Goal: Find specific page/section: Find specific page/section

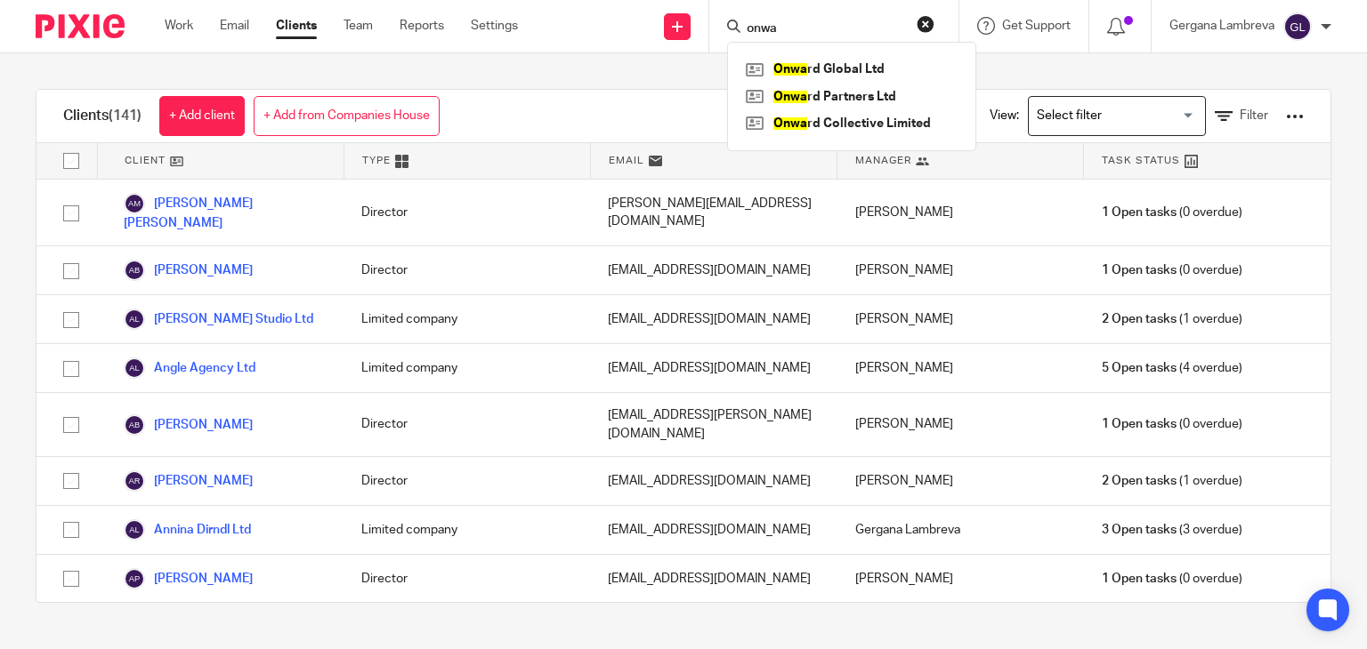
type input "onwa"
click at [846, 67] on link at bounding box center [851, 69] width 221 height 27
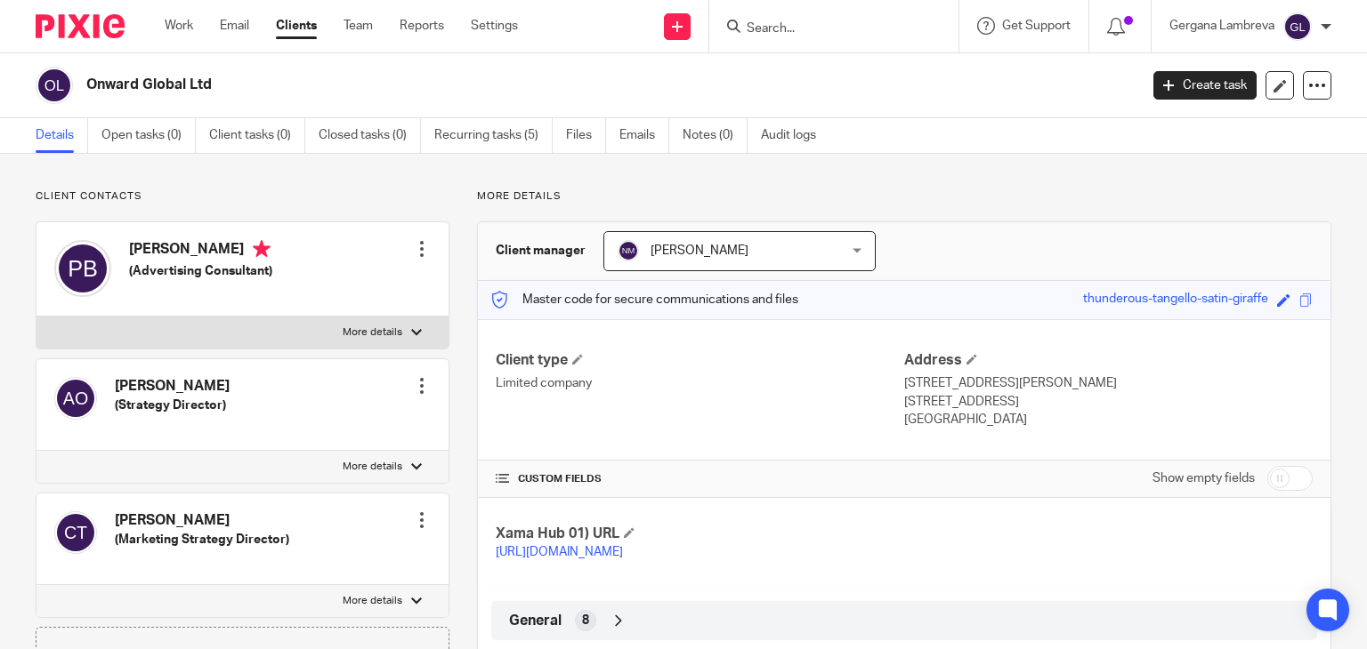
click at [420, 391] on div at bounding box center [422, 386] width 18 height 18
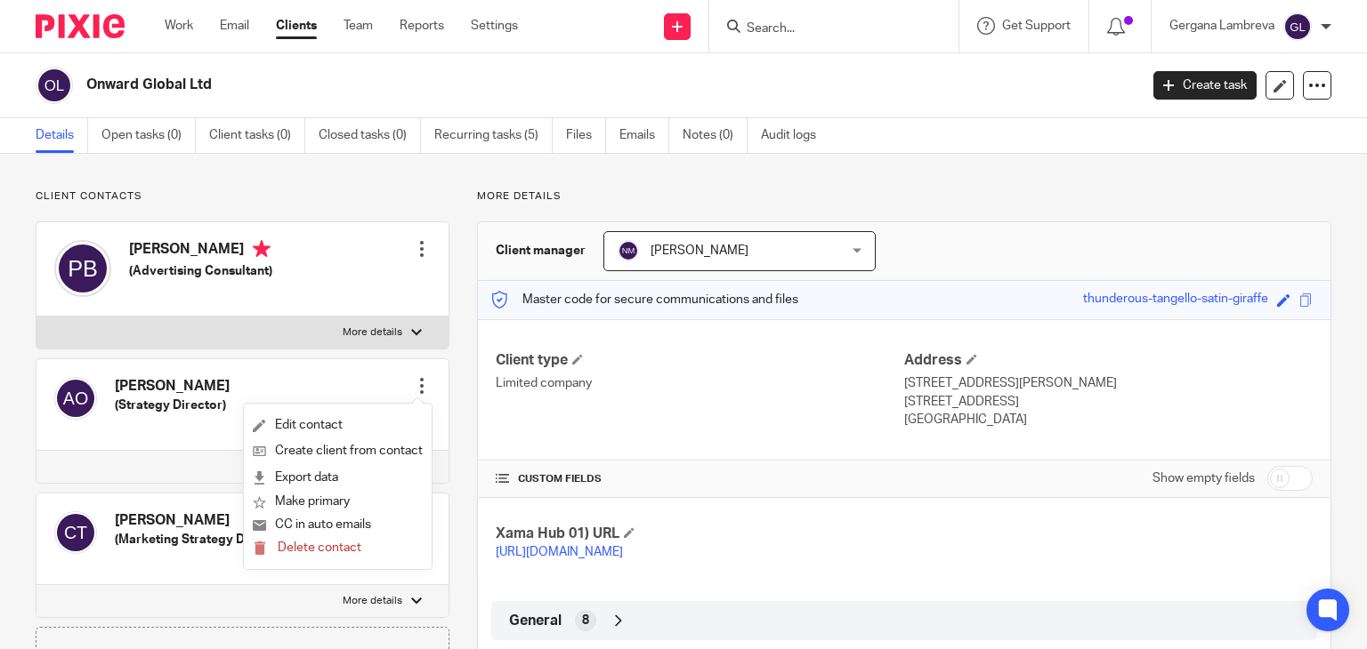
click at [546, 420] on div "Client type Limited company" at bounding box center [700, 390] width 408 height 78
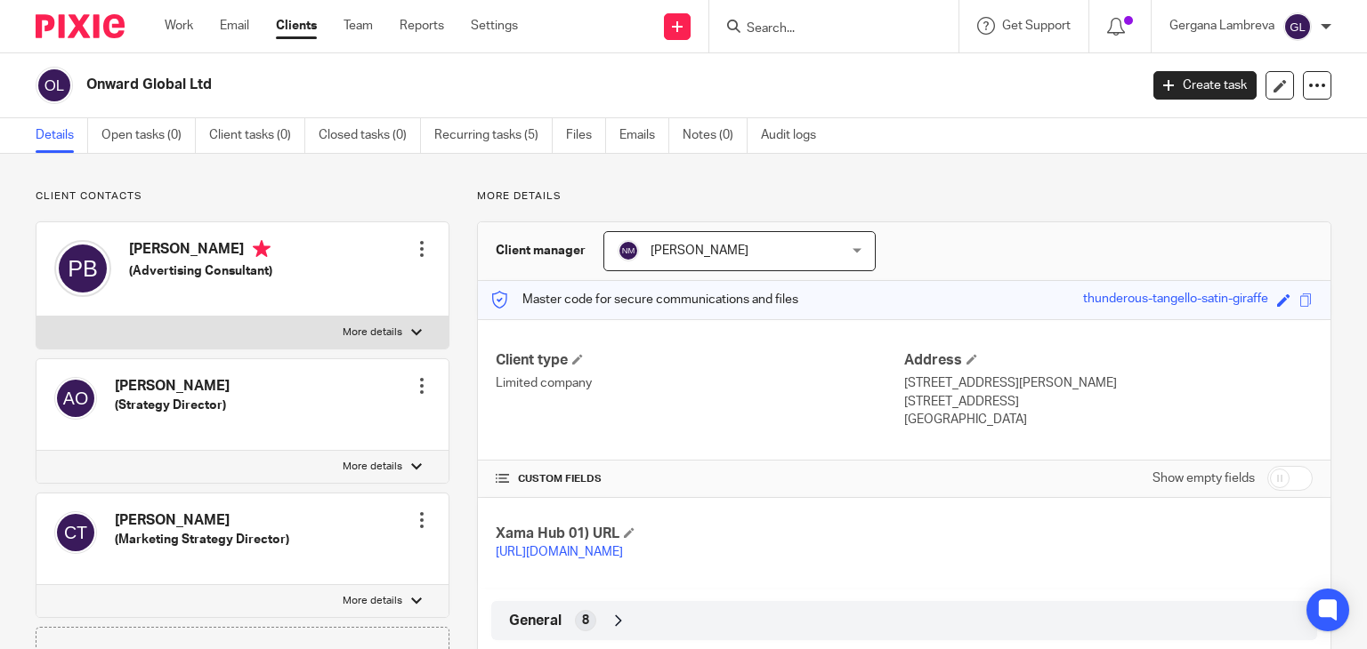
click at [818, 28] on input "Search" at bounding box center [825, 29] width 160 height 16
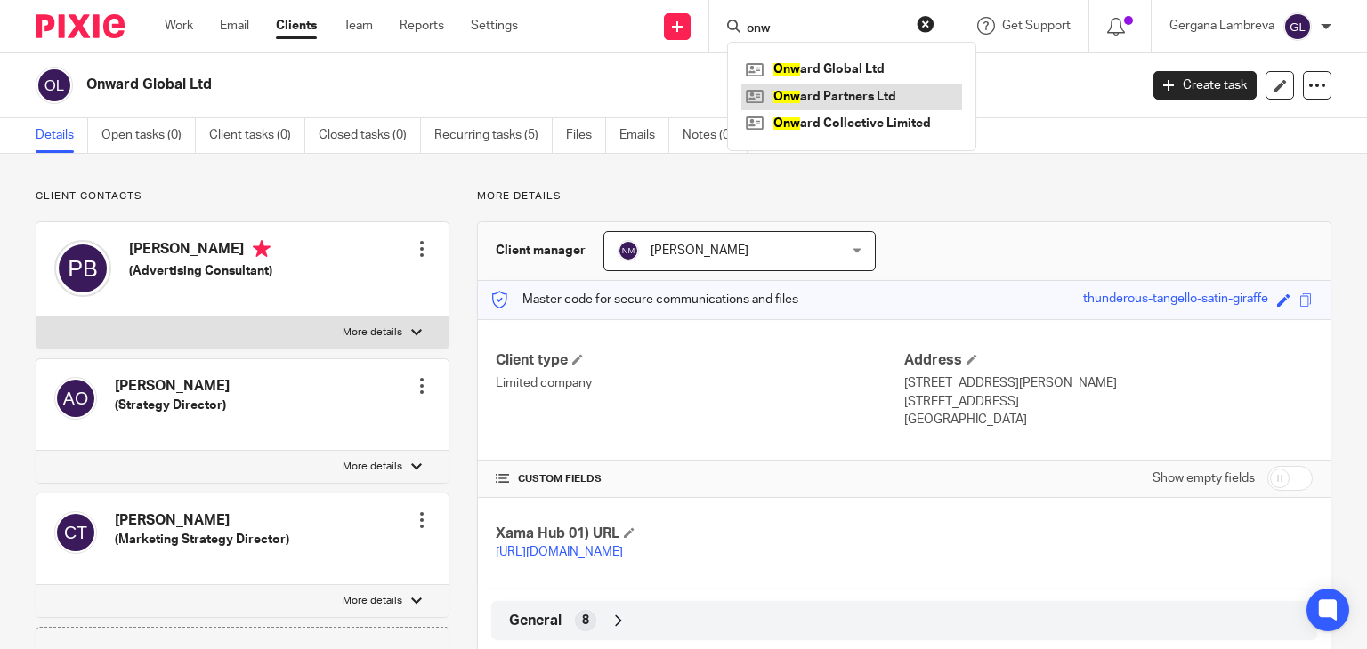
type input "onw"
click at [816, 97] on link at bounding box center [851, 97] width 221 height 27
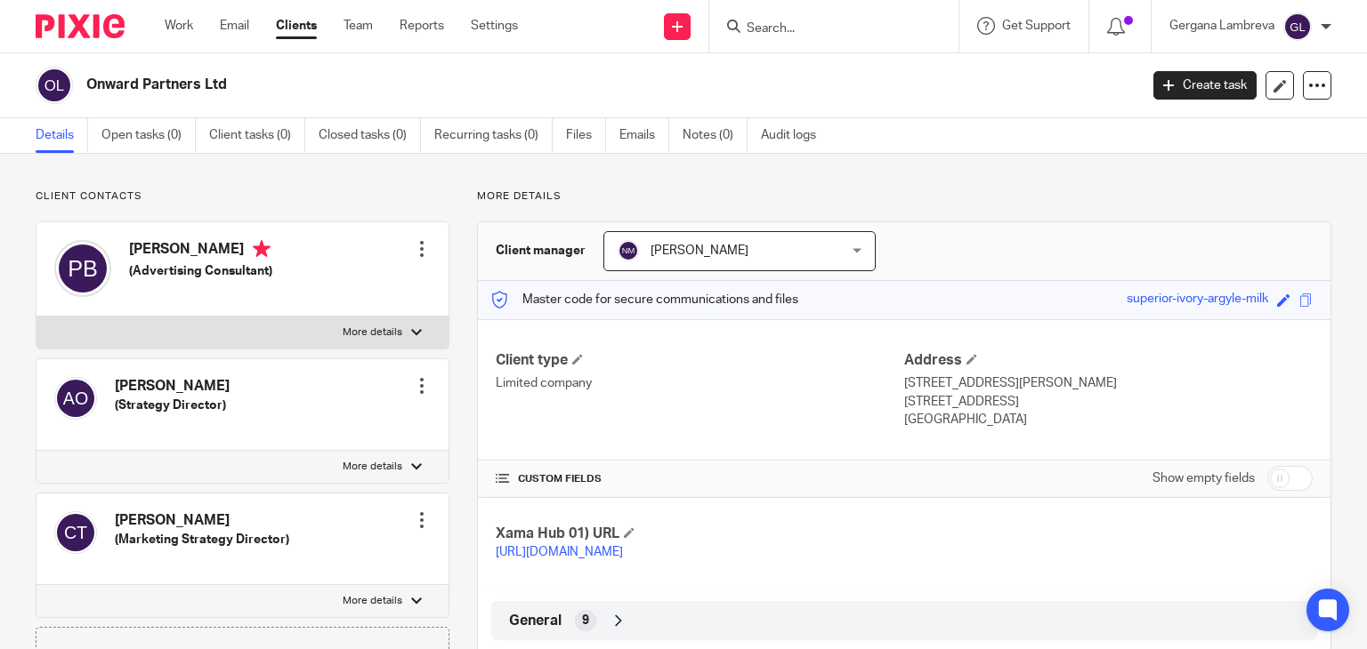
click at [795, 25] on input "Search" at bounding box center [825, 29] width 160 height 16
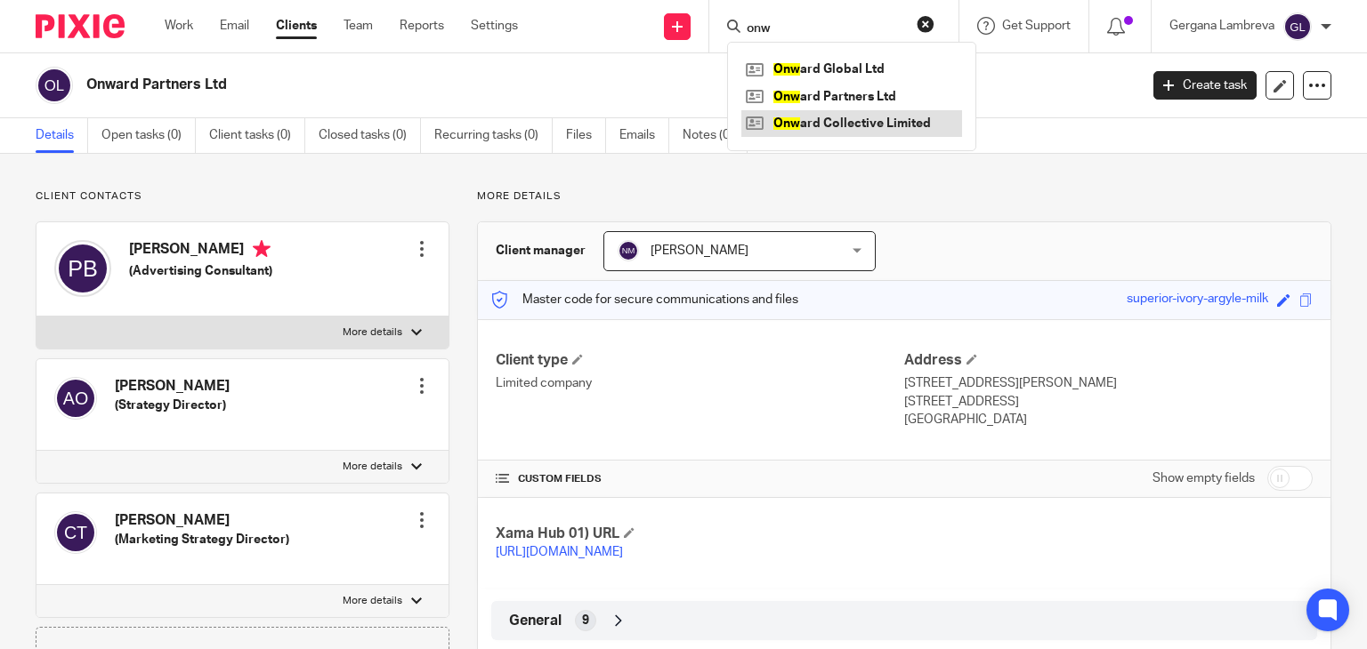
type input "onw"
click at [794, 127] on link at bounding box center [851, 123] width 221 height 27
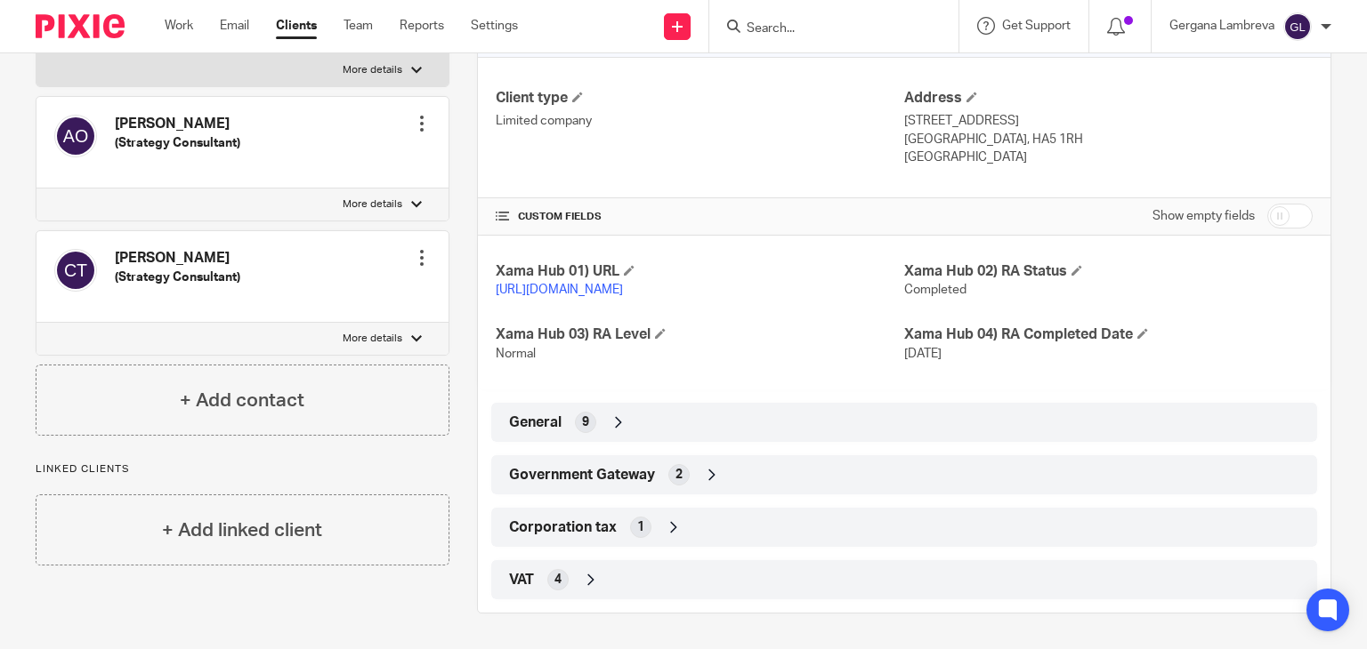
scroll to position [279, 0]
click at [617, 415] on icon at bounding box center [618, 423] width 18 height 18
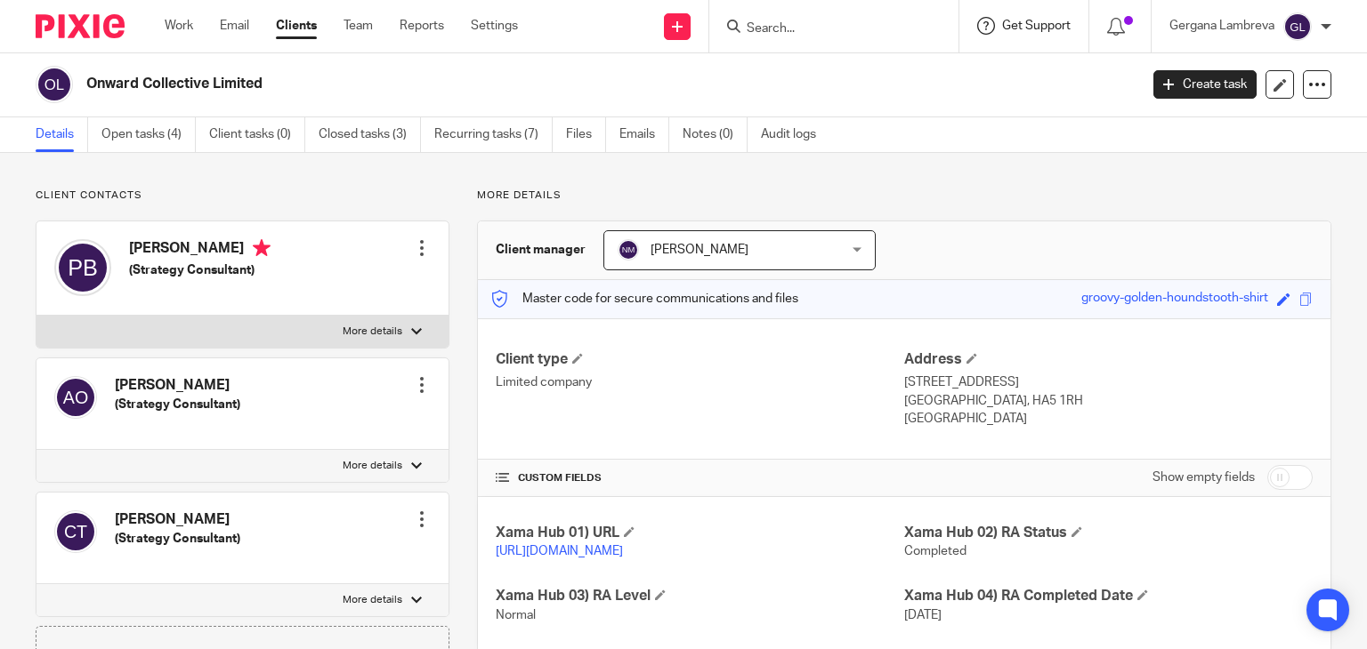
scroll to position [0, 0]
click at [872, 35] on input "Search" at bounding box center [825, 29] width 160 height 16
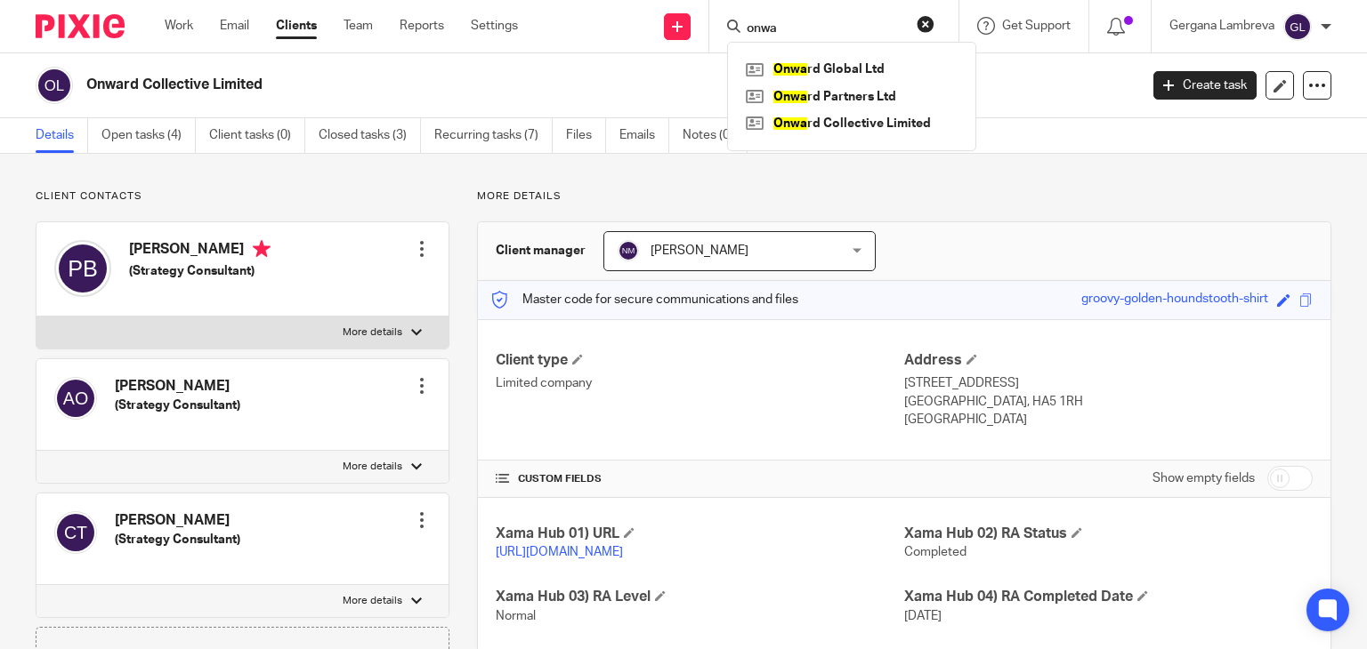
type input "onwa"
